Goal: Information Seeking & Learning: Learn about a topic

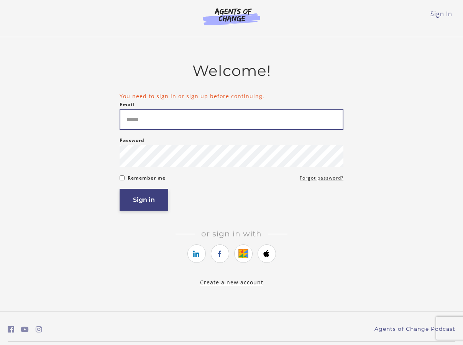
type input "**********"
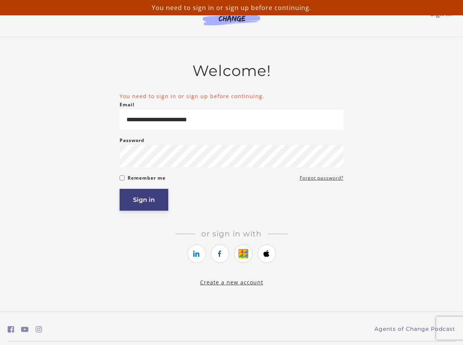
click at [143, 200] on button "Sign in" at bounding box center [144, 200] width 49 height 22
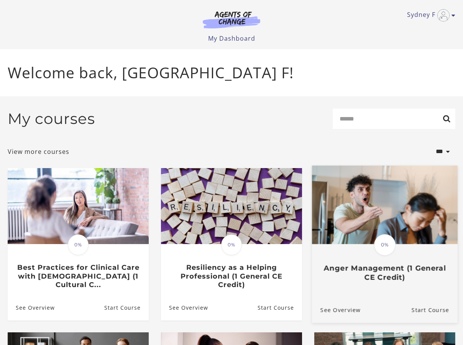
click at [376, 264] on div "Translation missing: en.liquid.partials.dashboard_course_card.progress_descript…" at bounding box center [385, 263] width 146 height 37
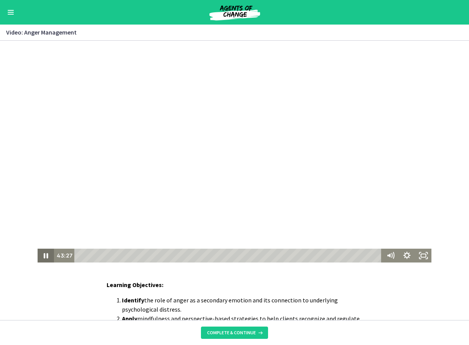
click at [39, 259] on icon "Pause" at bounding box center [46, 256] width 16 height 14
